Goal: Browse casually: Explore the website without a specific task or goal

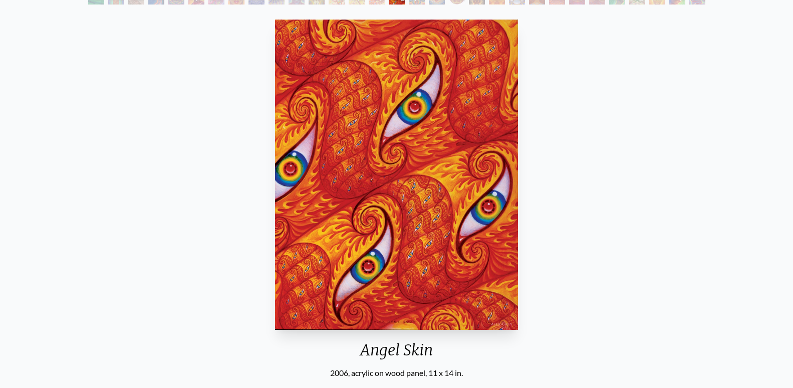
scroll to position [51, 0]
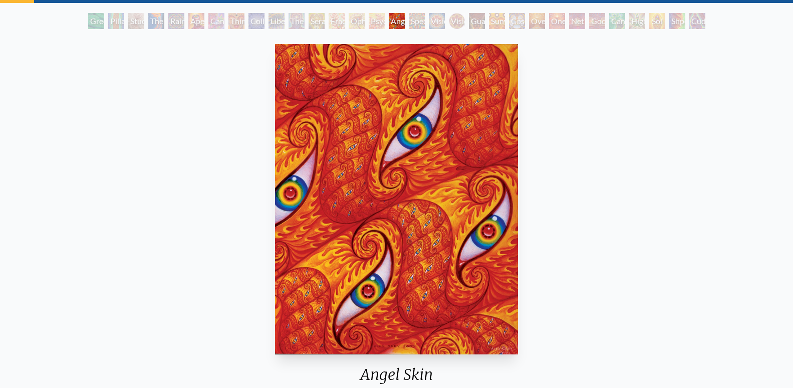
click at [416, 24] on div "Spectral Lotus" at bounding box center [417, 21] width 16 height 16
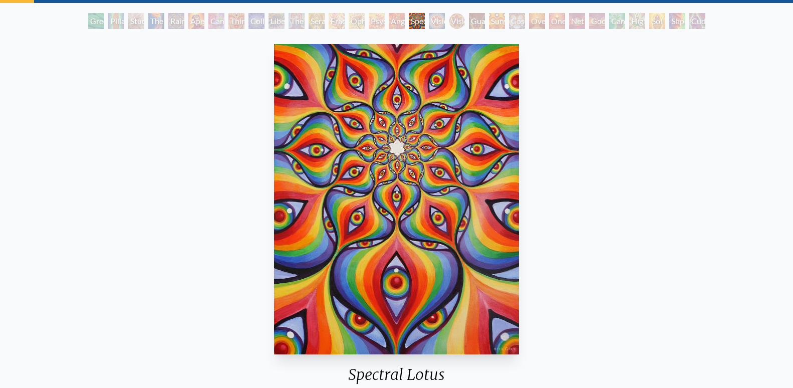
click at [453, 22] on div "Vision [PERSON_NAME]" at bounding box center [457, 21] width 16 height 16
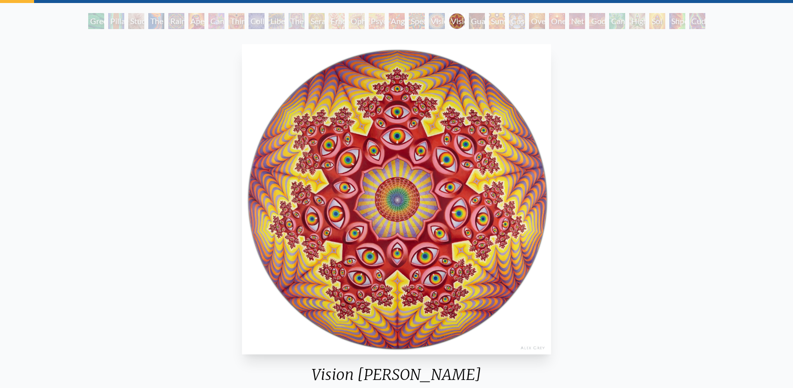
click at [410, 21] on div "Spectral Lotus" at bounding box center [417, 21] width 16 height 16
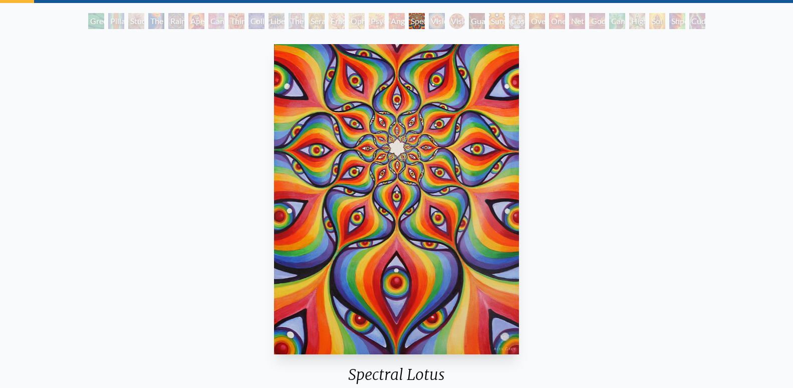
click at [451, 22] on div "Vision [PERSON_NAME]" at bounding box center [457, 21] width 16 height 16
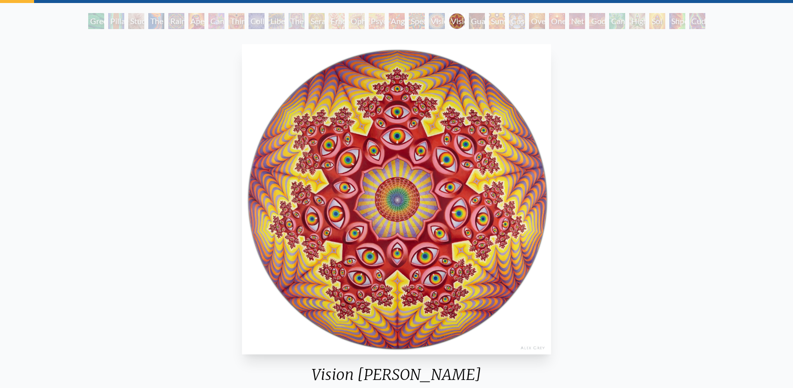
click at [477, 22] on div "Guardian of Infinite Vision" at bounding box center [477, 21] width 16 height 16
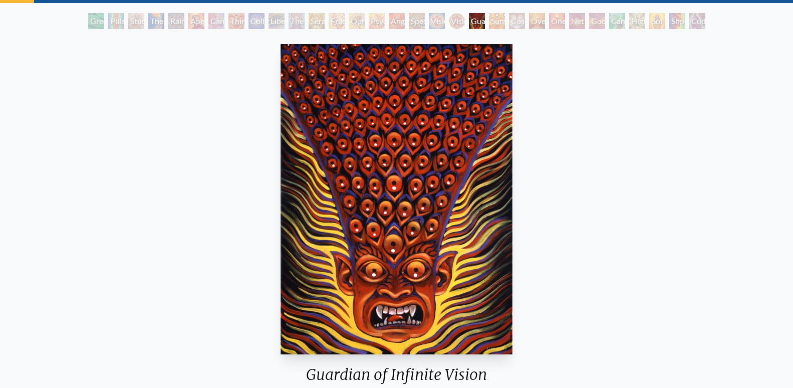
click at [534, 22] on div "Oversoul" at bounding box center [537, 21] width 16 height 16
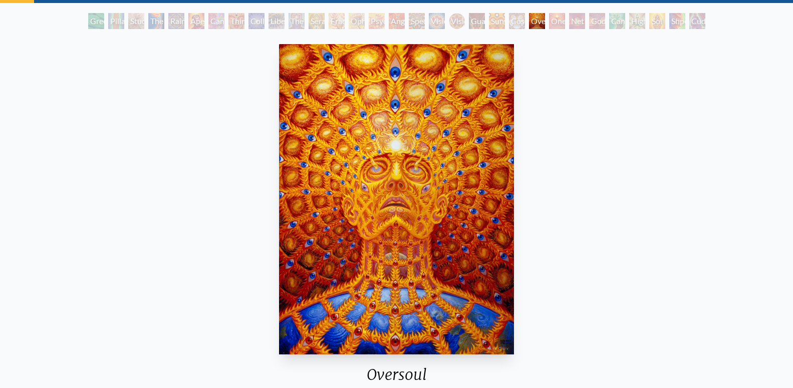
click at [509, 21] on div "Cosmic Elf" at bounding box center [517, 21] width 16 height 16
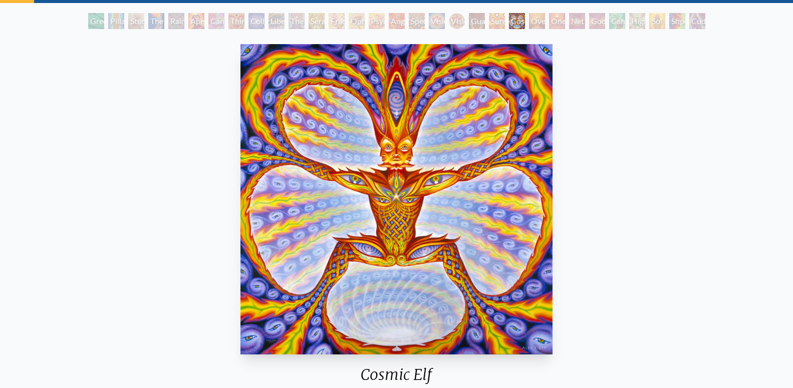
click at [472, 20] on div "Guardian of Infinite Vision" at bounding box center [477, 21] width 16 height 16
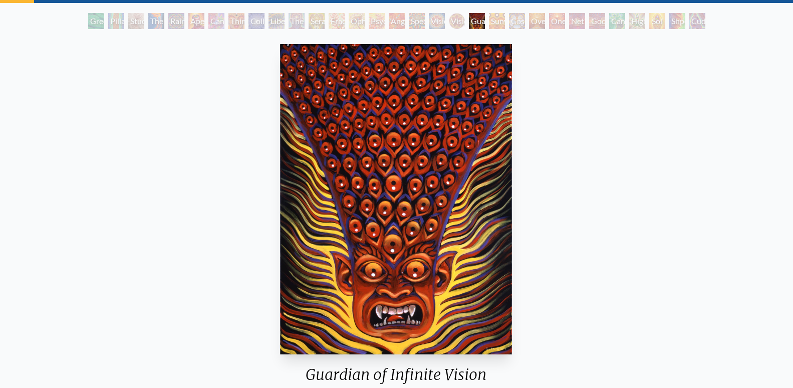
click at [398, 179] on img "20 / 31" at bounding box center [396, 199] width 232 height 310
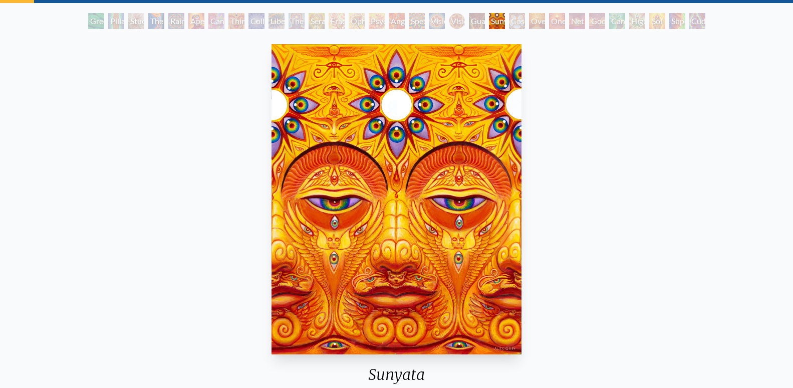
click at [398, 178] on img "21 / 31" at bounding box center [397, 199] width 251 height 310
click at [398, 177] on img "21 / 31" at bounding box center [397, 199] width 251 height 310
click at [463, 23] on div "Vision [PERSON_NAME]" at bounding box center [457, 21] width 16 height 16
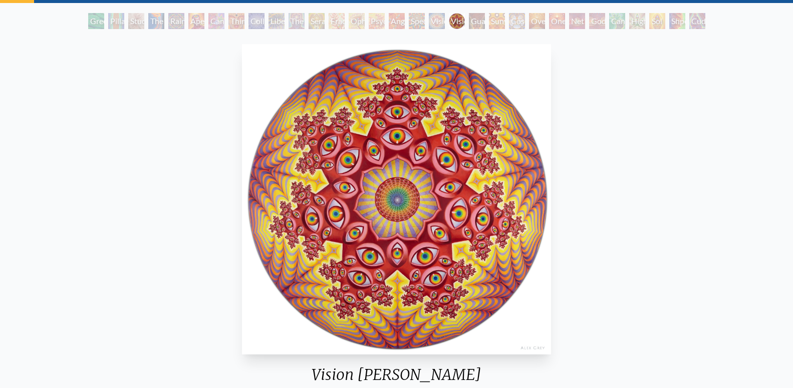
click at [502, 20] on div "Sunyata" at bounding box center [497, 21] width 16 height 16
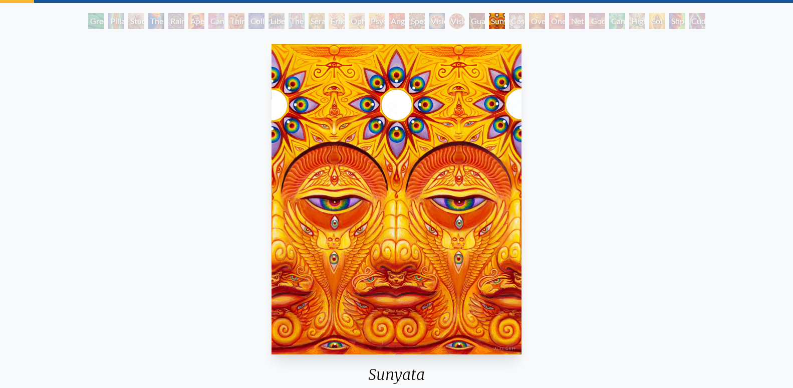
click at [472, 18] on div "Guardian of Infinite Vision" at bounding box center [477, 21] width 16 height 16
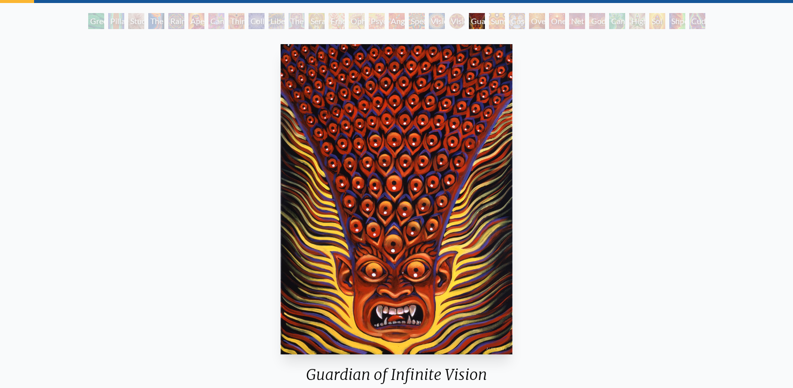
click at [540, 17] on div "Oversoul" at bounding box center [537, 21] width 16 height 16
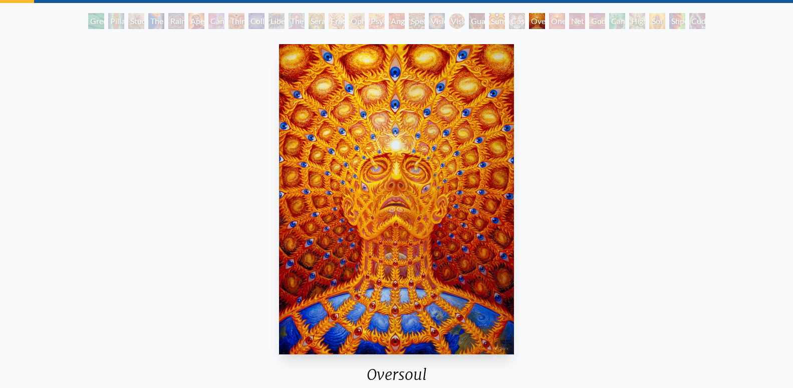
click at [563, 22] on div "One" at bounding box center [557, 21] width 16 height 16
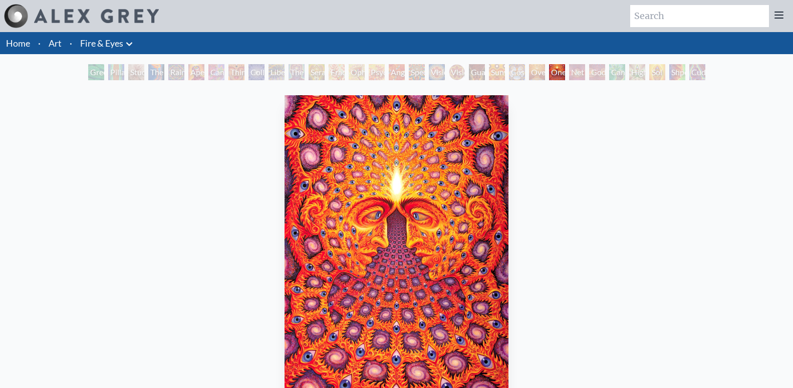
click at [569, 75] on div "Net of Being" at bounding box center [577, 72] width 16 height 16
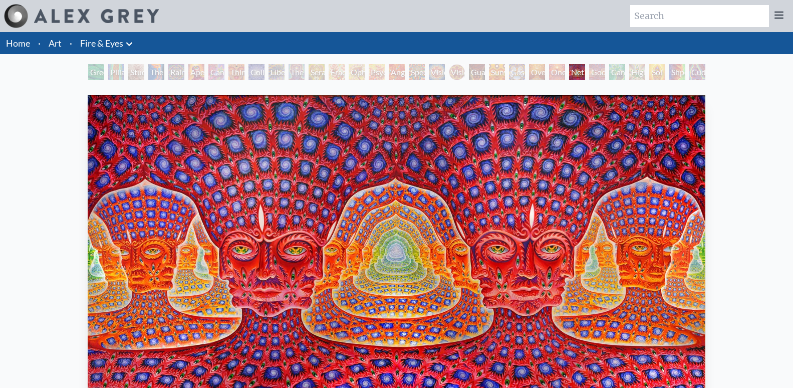
click at [585, 76] on div "Net of Being" at bounding box center [577, 72] width 16 height 16
click at [612, 74] on div "Cannafist" at bounding box center [617, 72] width 16 height 16
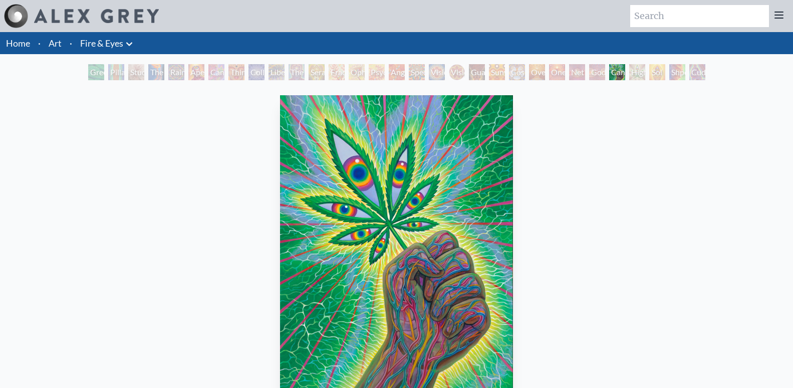
click at [589, 73] on div "Godself" at bounding box center [597, 72] width 16 height 16
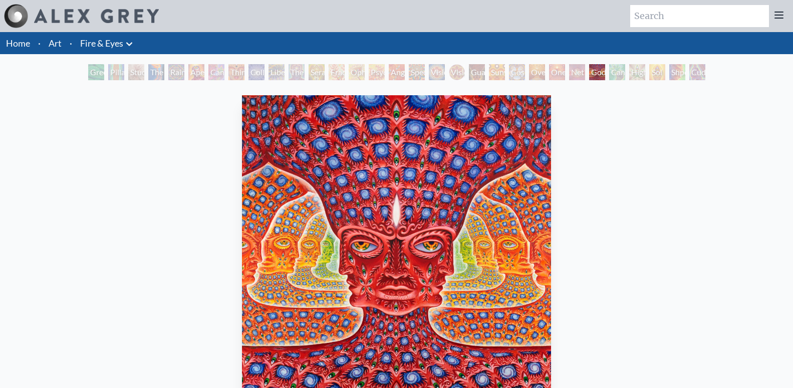
click at [617, 72] on div "Cannafist" at bounding box center [617, 72] width 16 height 16
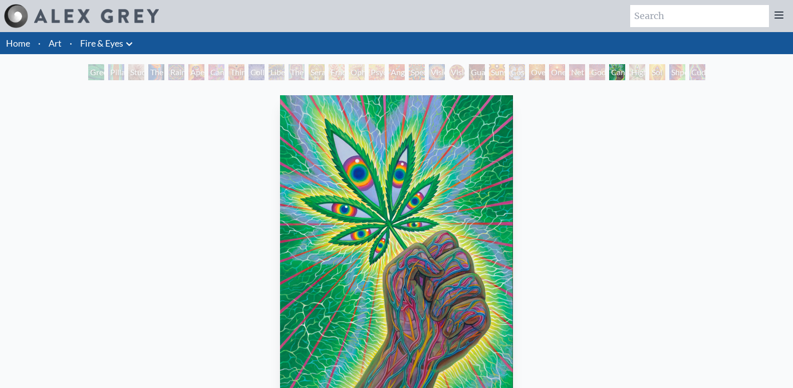
click at [641, 74] on div "Higher Vision" at bounding box center [637, 72] width 16 height 16
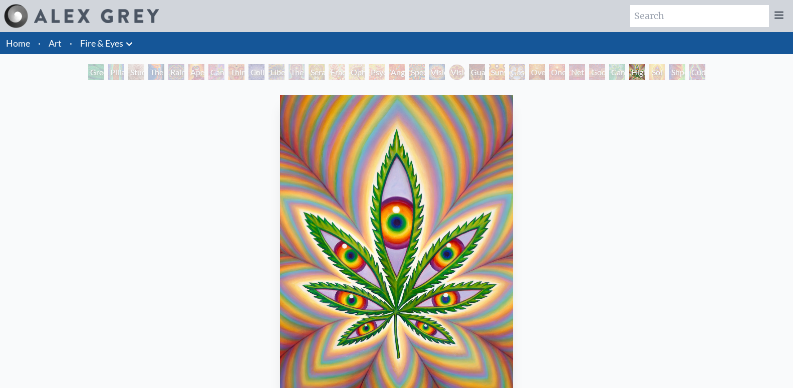
click at [650, 73] on div "Sol Invictus" at bounding box center [658, 72] width 16 height 16
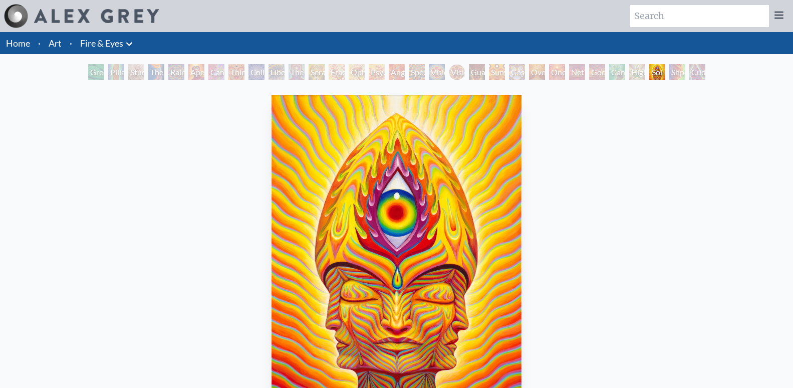
click at [682, 73] on div "Shpongled" at bounding box center [678, 72] width 16 height 16
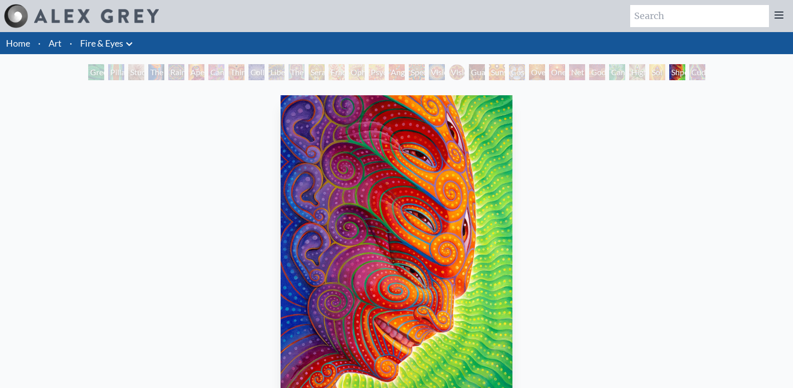
click at [706, 74] on div "Cuddle" at bounding box center [698, 72] width 16 height 16
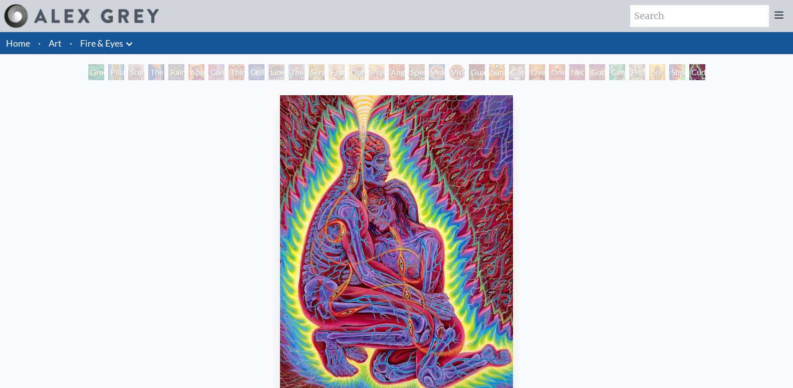
click at [100, 75] on div "Green Hand" at bounding box center [96, 72] width 16 height 16
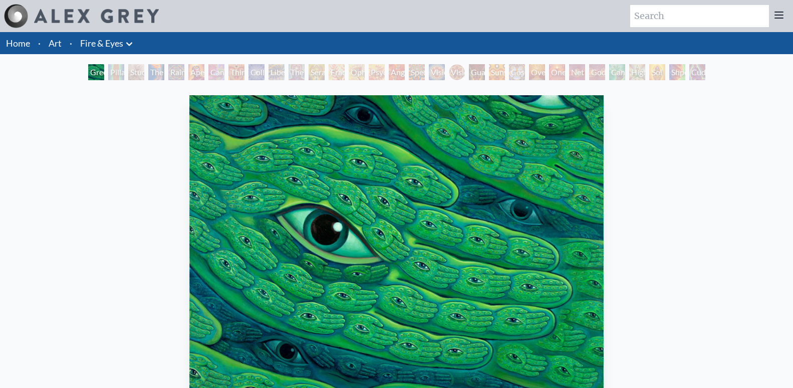
click at [118, 77] on div "Pillar of Awareness" at bounding box center [116, 72] width 16 height 16
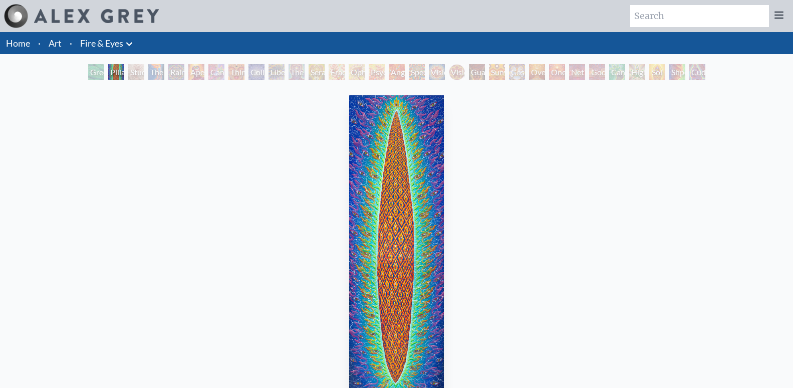
click at [130, 75] on div "Study for the Great Turn" at bounding box center [136, 72] width 16 height 16
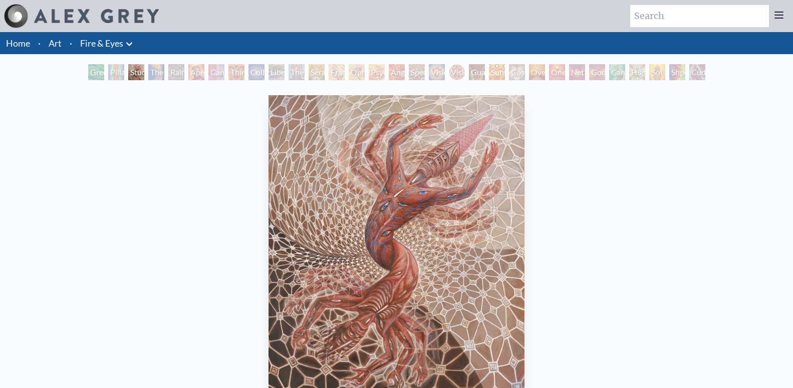
click at [157, 76] on div "The Torch" at bounding box center [156, 72] width 16 height 16
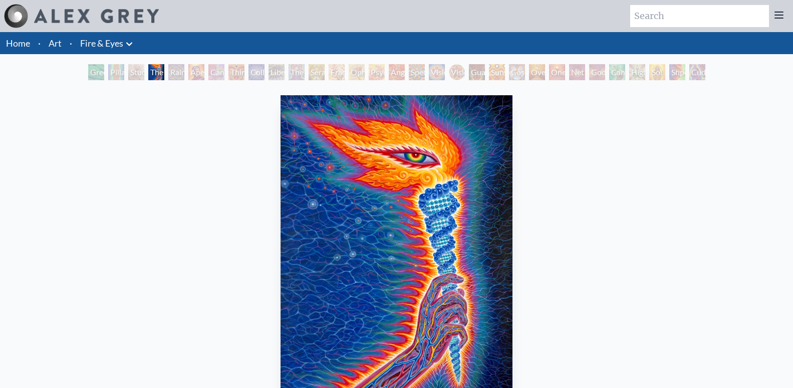
click at [180, 74] on div "Rainbow Eye Ripple" at bounding box center [176, 72] width 16 height 16
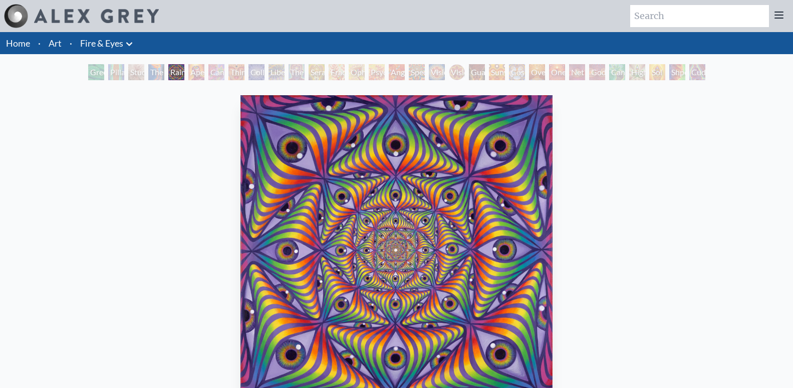
click at [199, 75] on div "Aperture" at bounding box center [196, 72] width 16 height 16
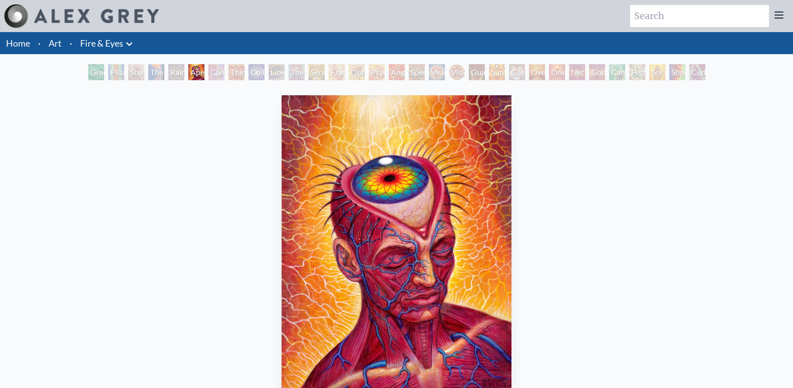
click at [218, 69] on div "Cannabis Sutra" at bounding box center [216, 72] width 16 height 16
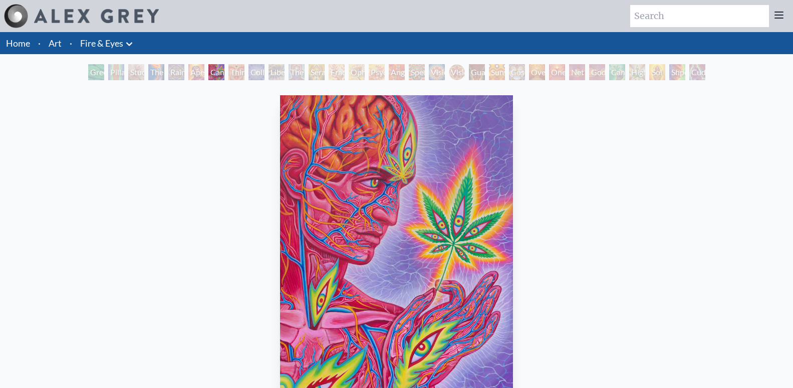
click at [235, 74] on div "Third Eye Tears of Joy" at bounding box center [237, 72] width 16 height 16
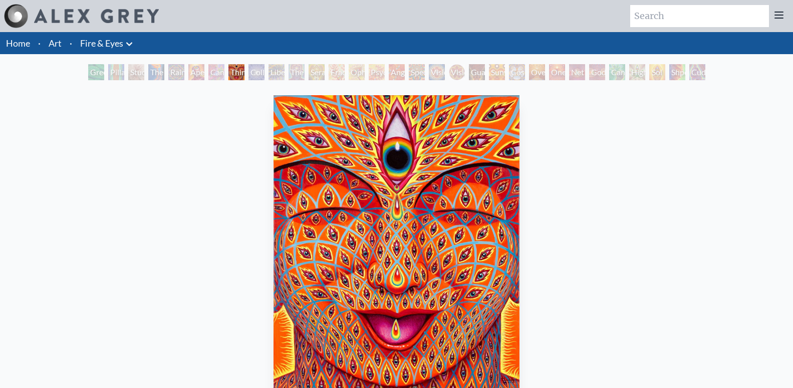
click at [253, 74] on div "Collective Vision" at bounding box center [257, 72] width 16 height 16
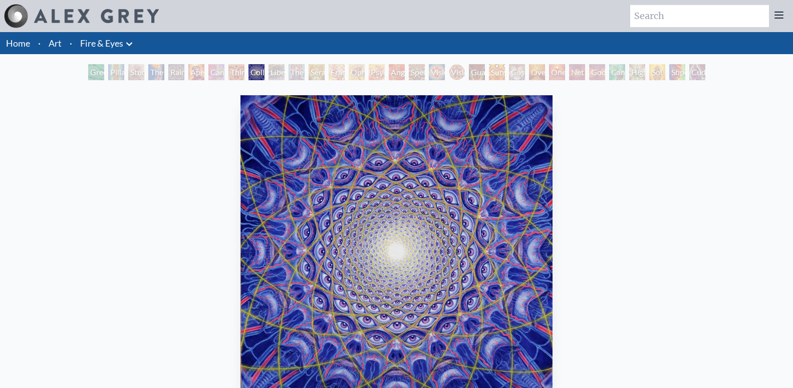
click at [272, 75] on div "Liberation Through Seeing" at bounding box center [277, 72] width 16 height 16
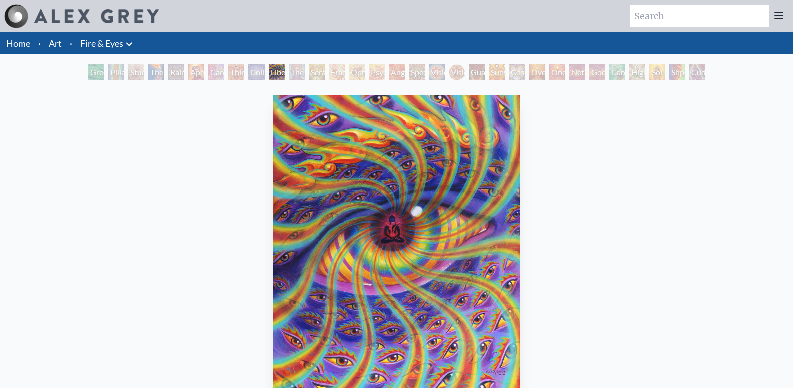
click at [292, 76] on div "The Seer" at bounding box center [297, 72] width 16 height 16
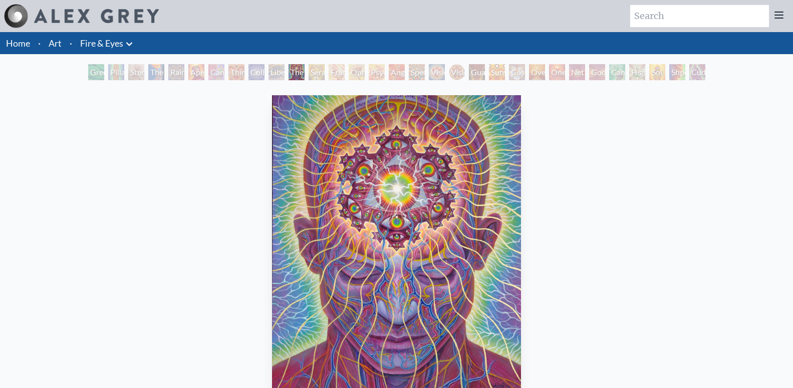
click at [318, 73] on div "Seraphic Transport Docking on the Third Eye" at bounding box center [317, 72] width 16 height 16
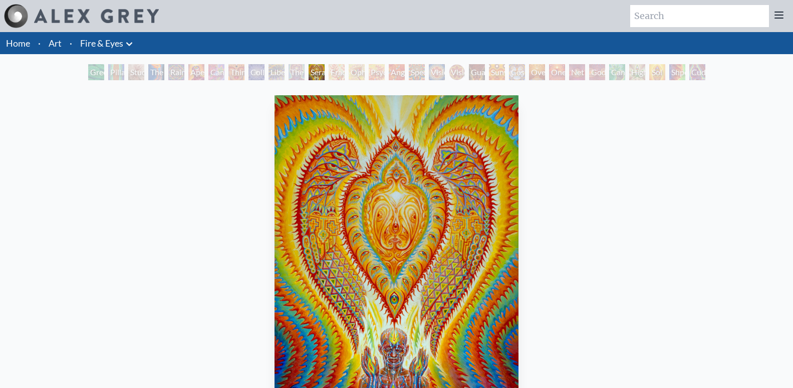
click at [335, 77] on div "Fractal Eyes" at bounding box center [337, 72] width 16 height 16
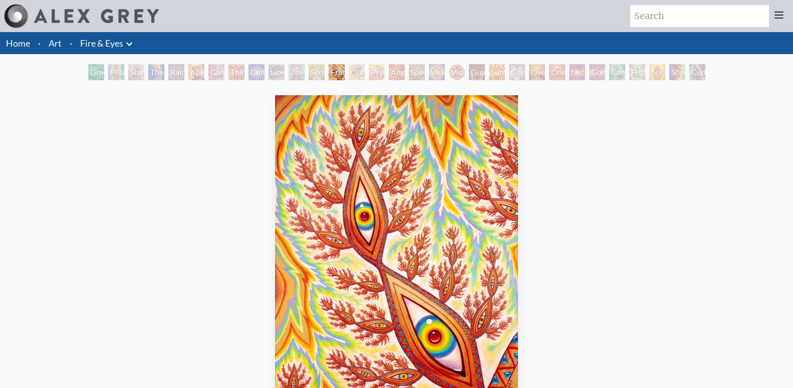
click at [349, 75] on div "Ophanic Eyelash" at bounding box center [357, 72] width 16 height 16
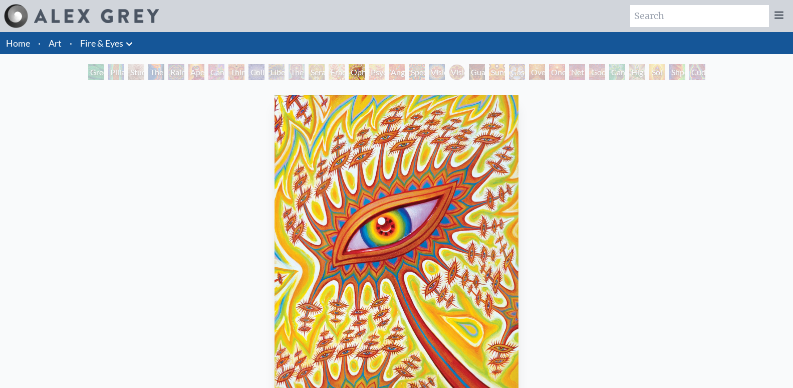
click at [375, 72] on div "Psychomicrograph of a Fractal Paisley Cherub Feather Tip" at bounding box center [377, 72] width 16 height 16
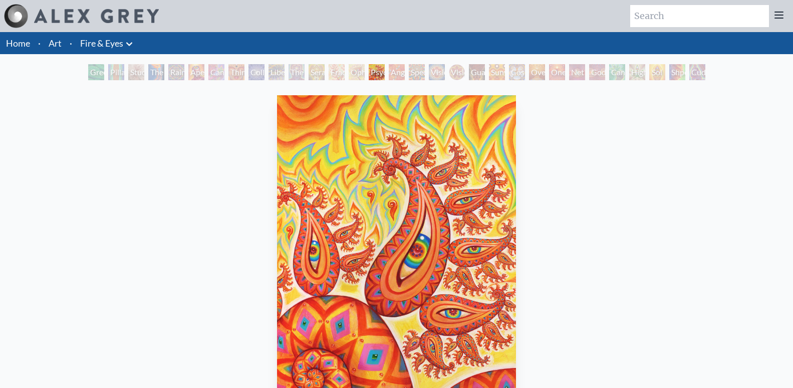
click at [394, 77] on div "Angel Skin" at bounding box center [397, 72] width 16 height 16
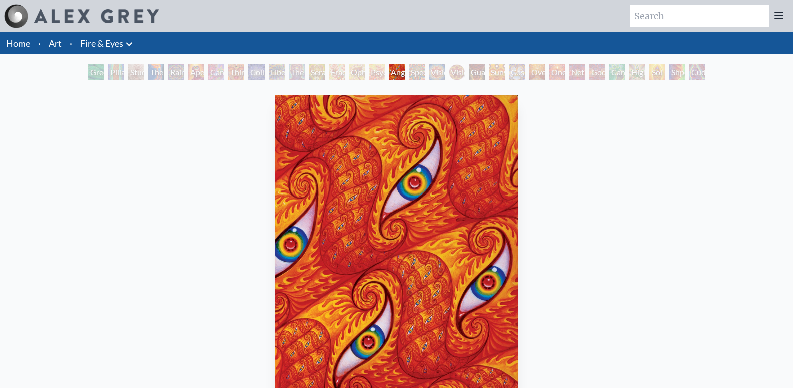
click at [414, 74] on div "Spectral Lotus" at bounding box center [417, 72] width 16 height 16
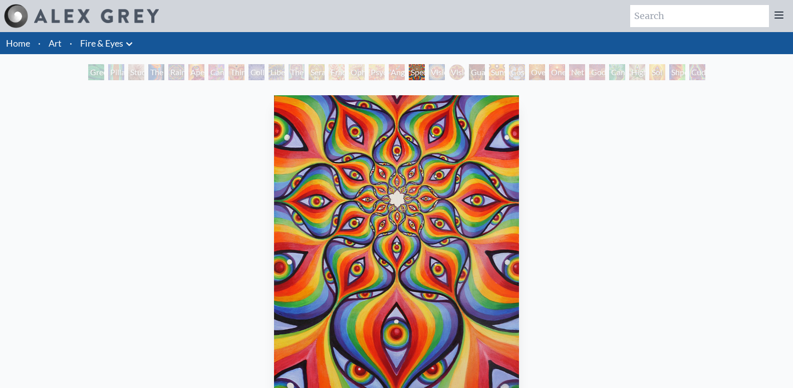
click at [439, 76] on div "Vision Crystal" at bounding box center [437, 72] width 16 height 16
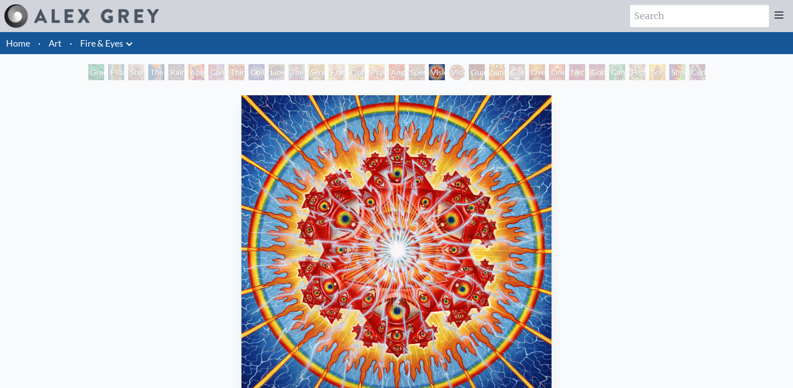
click at [451, 73] on div "Vision [PERSON_NAME]" at bounding box center [457, 72] width 16 height 16
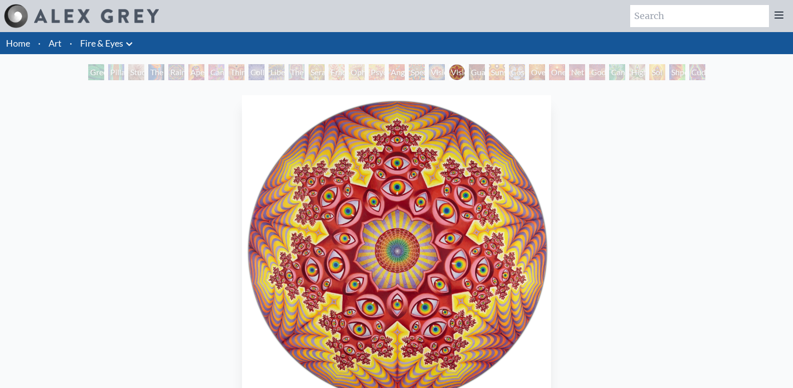
click at [173, 74] on div "Rainbow Eye Ripple" at bounding box center [176, 72] width 16 height 16
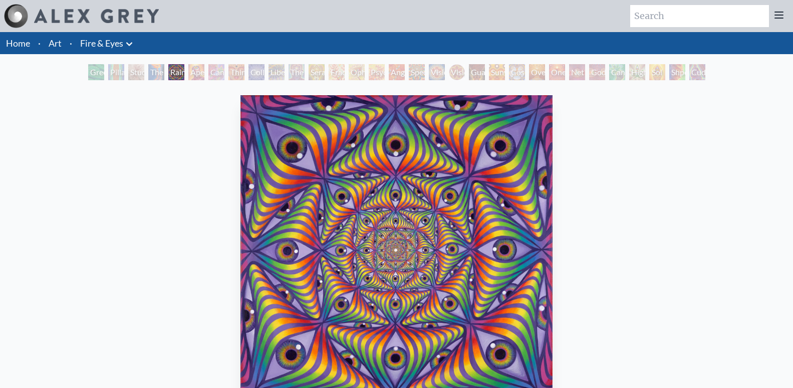
click at [512, 73] on div "Cosmic Elf" at bounding box center [517, 72] width 16 height 16
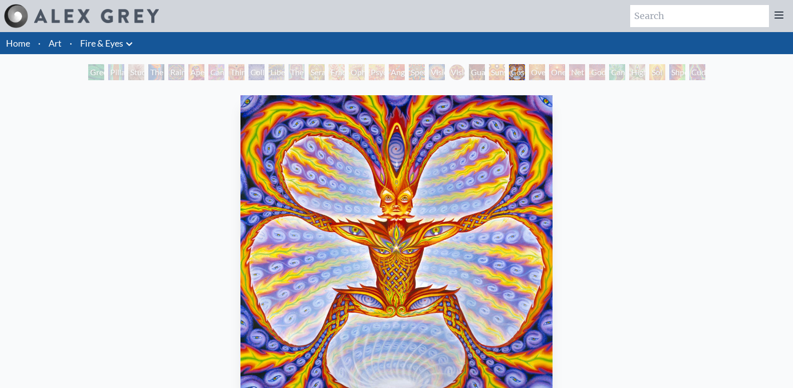
click at [438, 71] on div "Vision Crystal" at bounding box center [437, 72] width 16 height 16
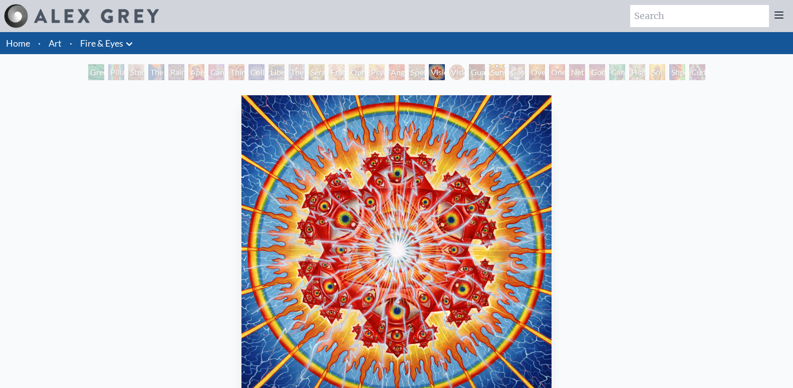
click at [462, 74] on div "Vision [PERSON_NAME]" at bounding box center [457, 72] width 16 height 16
